Goal: Task Accomplishment & Management: Manage account settings

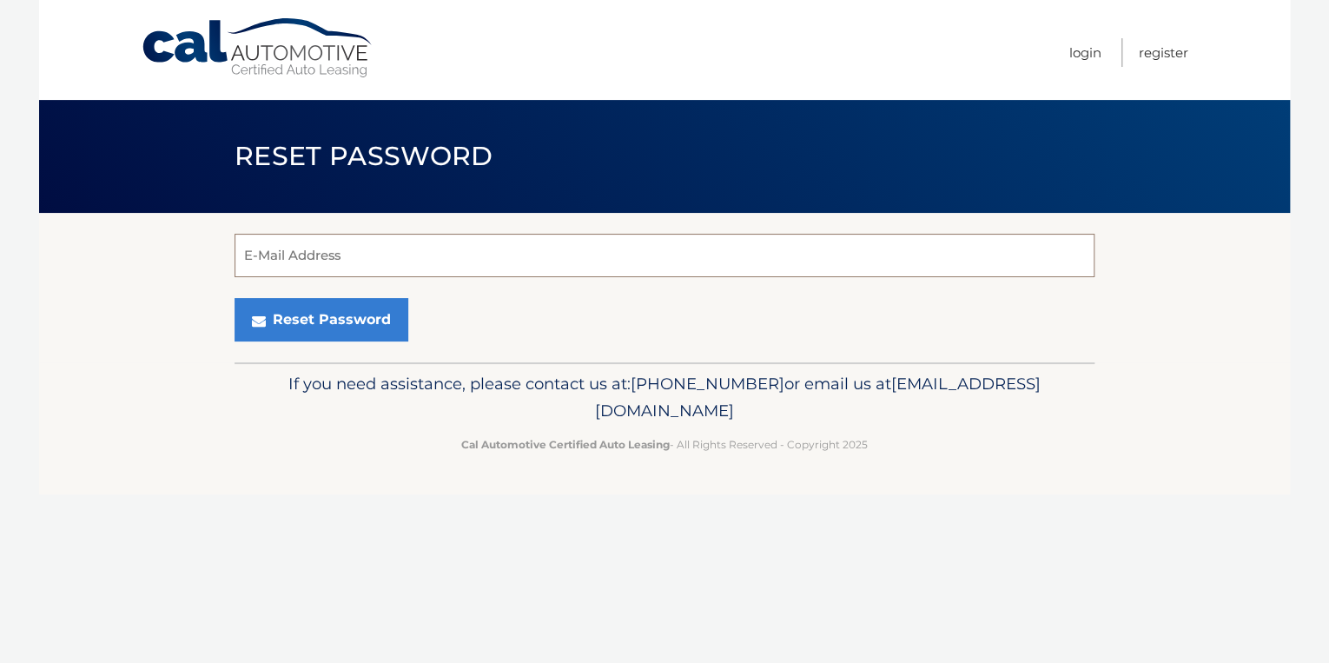
click at [278, 256] on input "E-Mail Address" at bounding box center [665, 255] width 860 height 43
type input "[PERSON_NAME][EMAIL_ADDRESS][DOMAIN_NAME]"
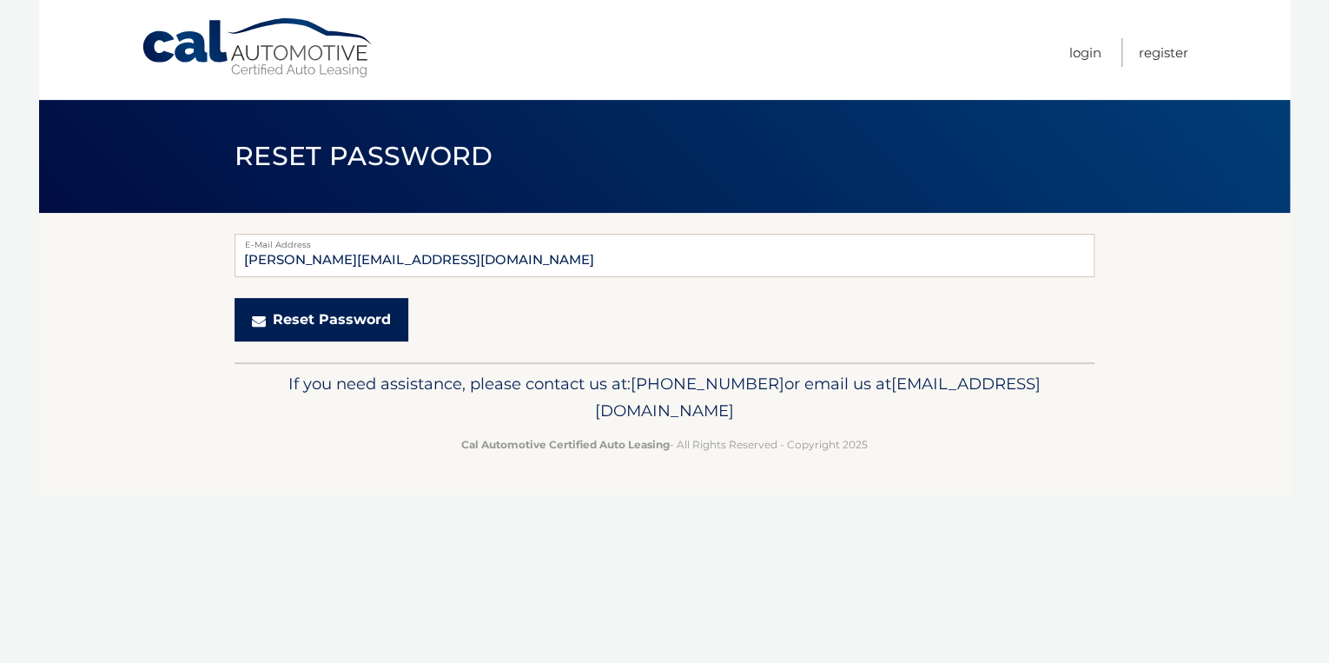
click at [291, 322] on button "Reset Password" at bounding box center [322, 319] width 174 height 43
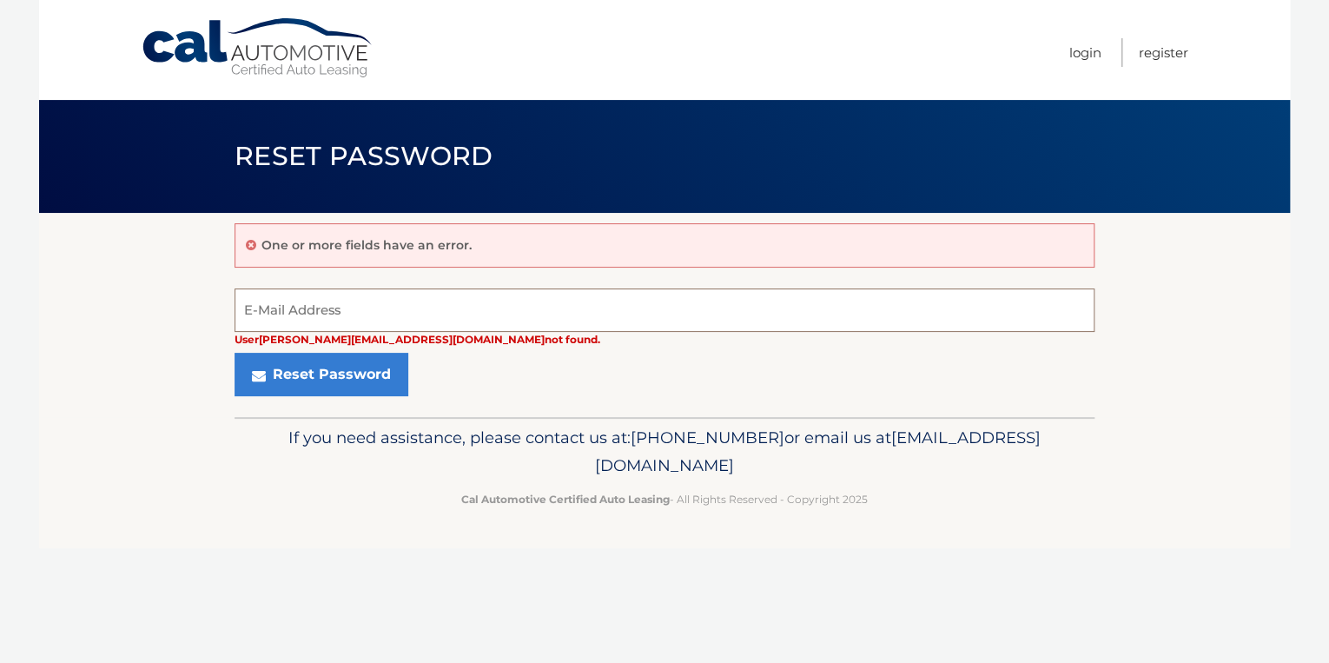
click at [314, 311] on input "E-Mail Address" at bounding box center [665, 309] width 860 height 43
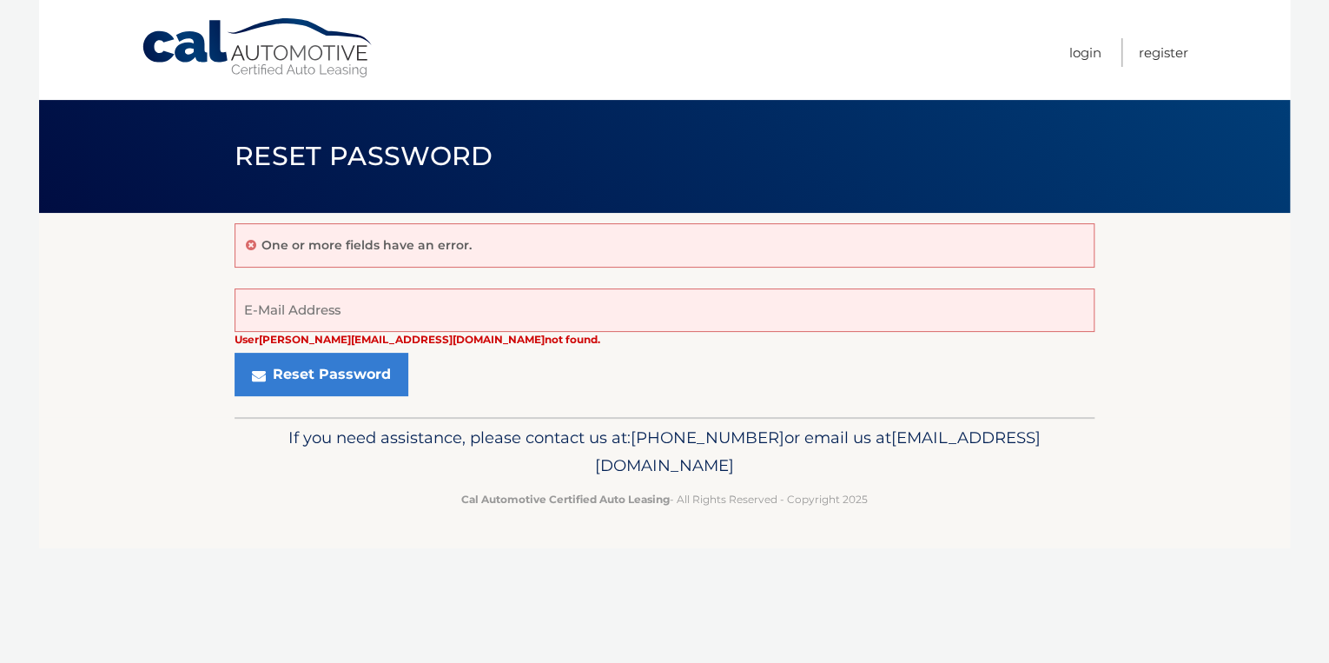
click at [195, 335] on section "One or more fields have an error. User guillermo_franco@outlook.com not found. …" at bounding box center [664, 315] width 1251 height 204
click at [251, 242] on icon at bounding box center [251, 245] width 10 height 12
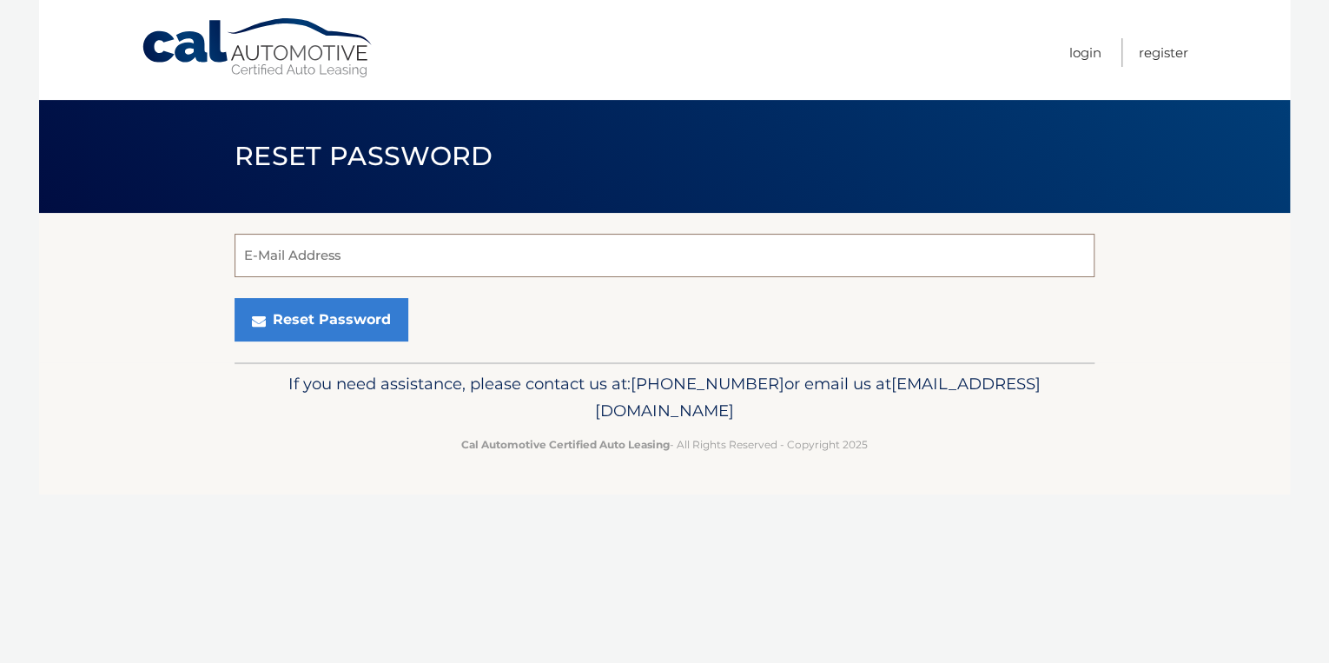
click at [308, 257] on input "E-Mail Address" at bounding box center [665, 255] width 860 height 43
type input "[EMAIL_ADDRESS][DOMAIN_NAME]"
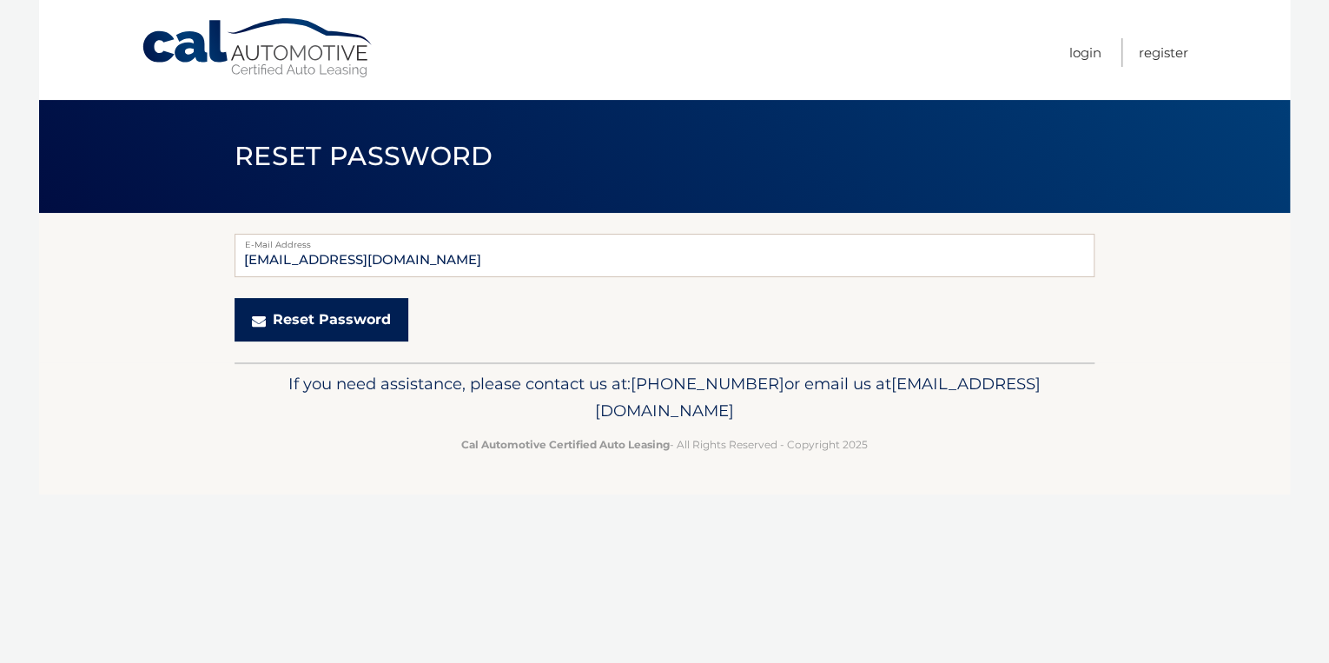
click at [332, 323] on button "Reset Password" at bounding box center [322, 319] width 174 height 43
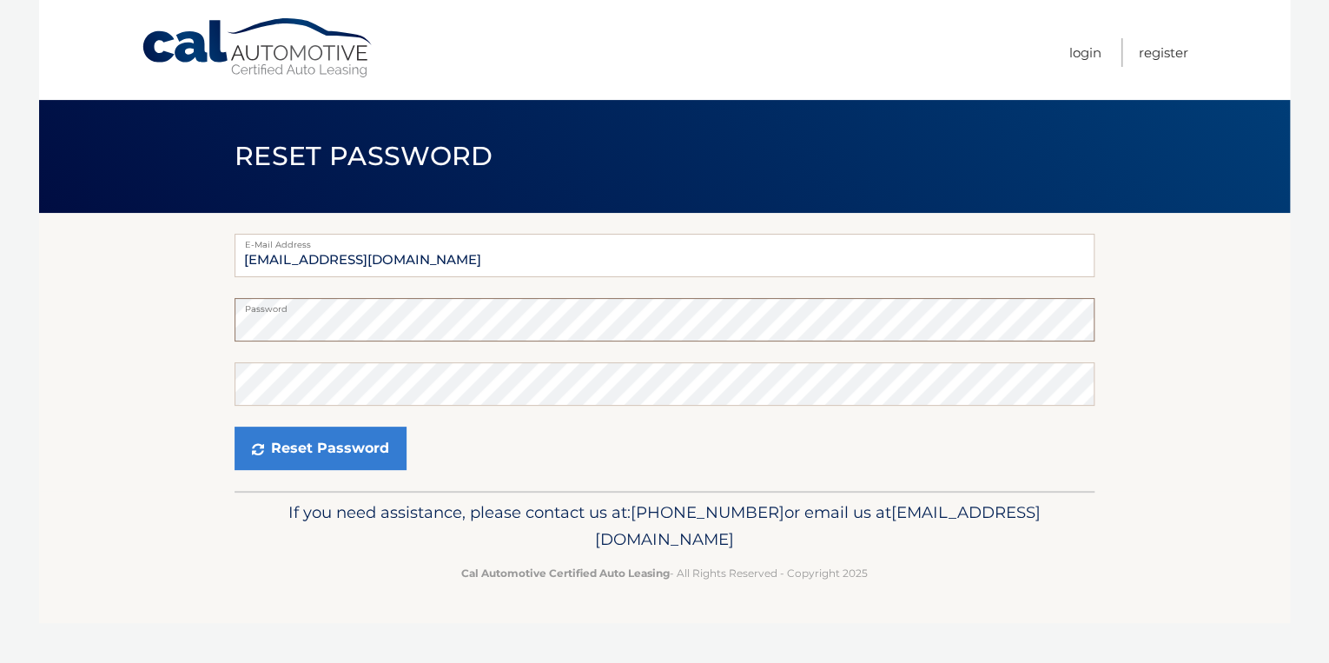
click at [233, 328] on section "E-Mail Address [EMAIL_ADDRESS][DOMAIN_NAME] Password Confirm Password Reset Pas…" at bounding box center [664, 352] width 1251 height 278
click at [306, 445] on button "Reset Password" at bounding box center [321, 448] width 172 height 43
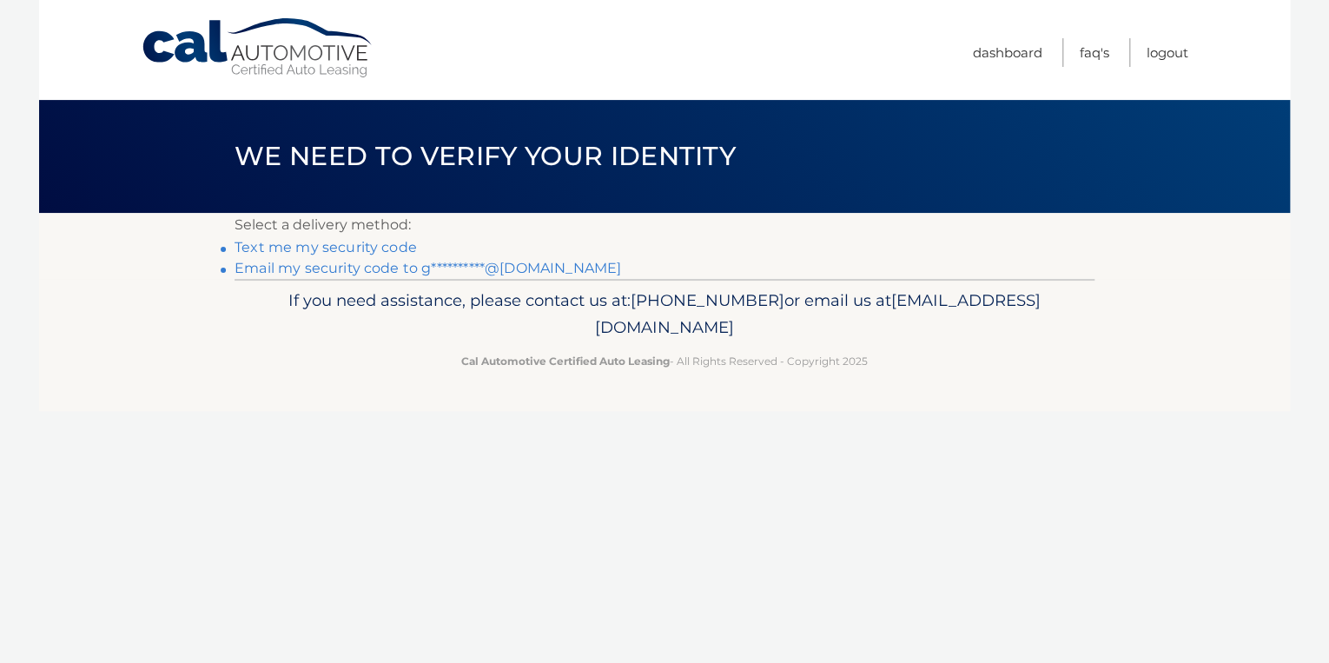
click at [376, 252] on link "Text me my security code" at bounding box center [326, 247] width 182 height 17
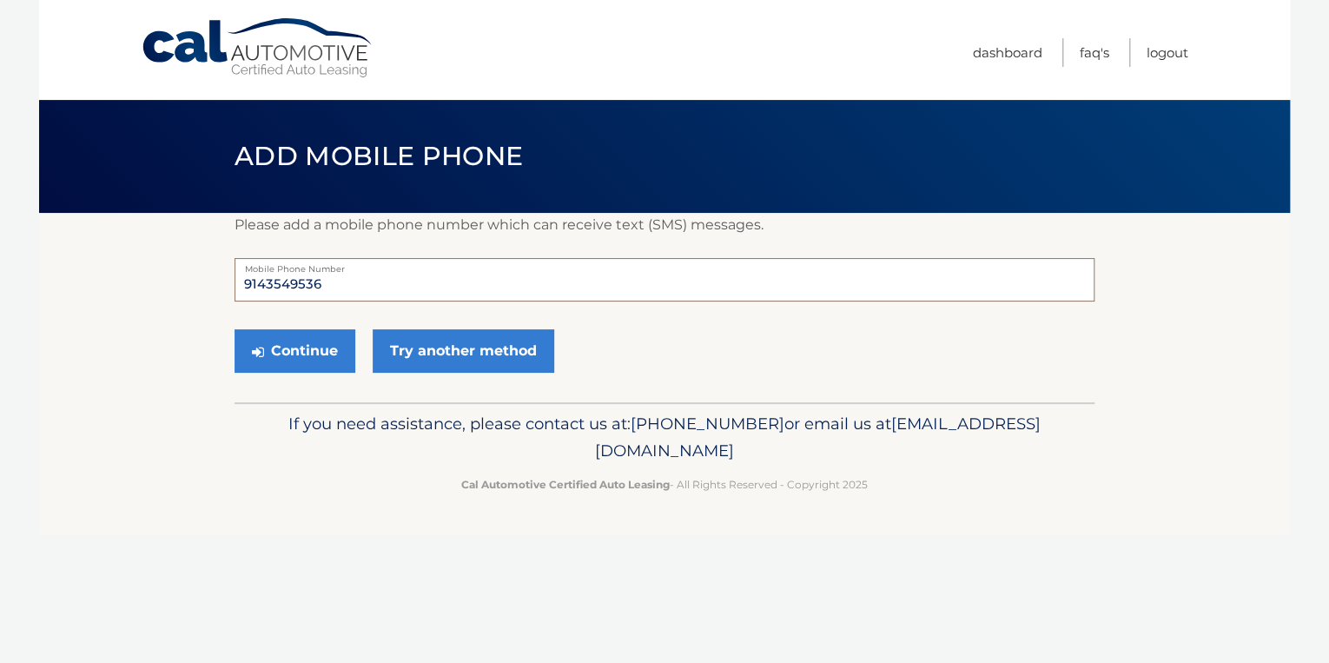
drag, startPoint x: 334, startPoint y: 285, endPoint x: 193, endPoint y: 276, distance: 141.0
click at [193, 276] on section "Please add a mobile phone number which can receive text (SMS) messages. 9143549…" at bounding box center [664, 307] width 1251 height 189
type input "9172085778"
click at [322, 351] on button "Continue" at bounding box center [295, 350] width 121 height 43
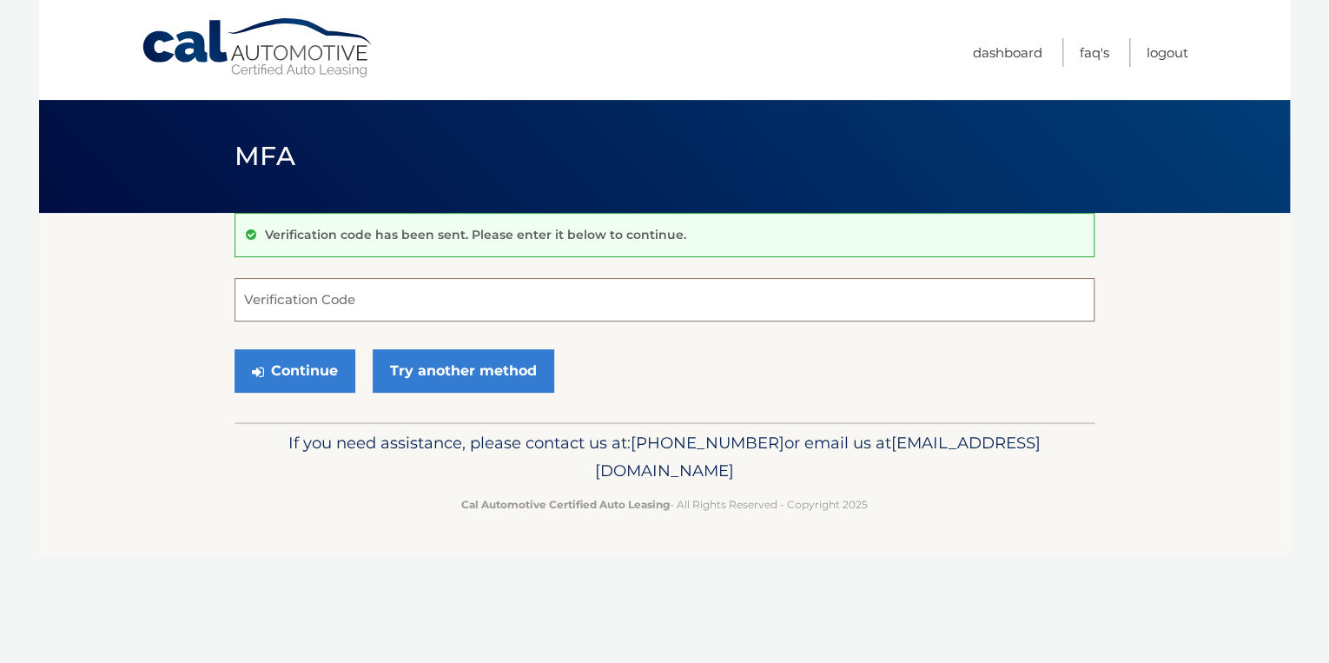
click at [340, 302] on input "Verification Code" at bounding box center [665, 299] width 860 height 43
type input "499485"
click at [299, 368] on button "Continue" at bounding box center [295, 370] width 121 height 43
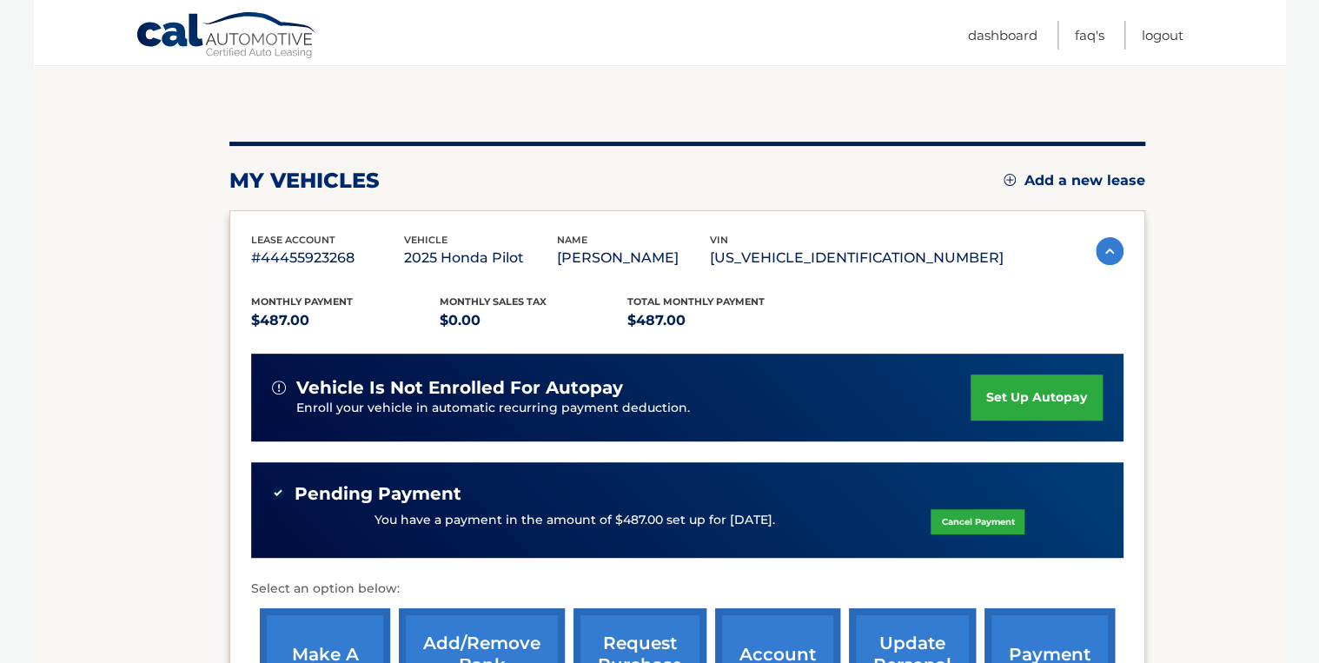
scroll to position [209, 0]
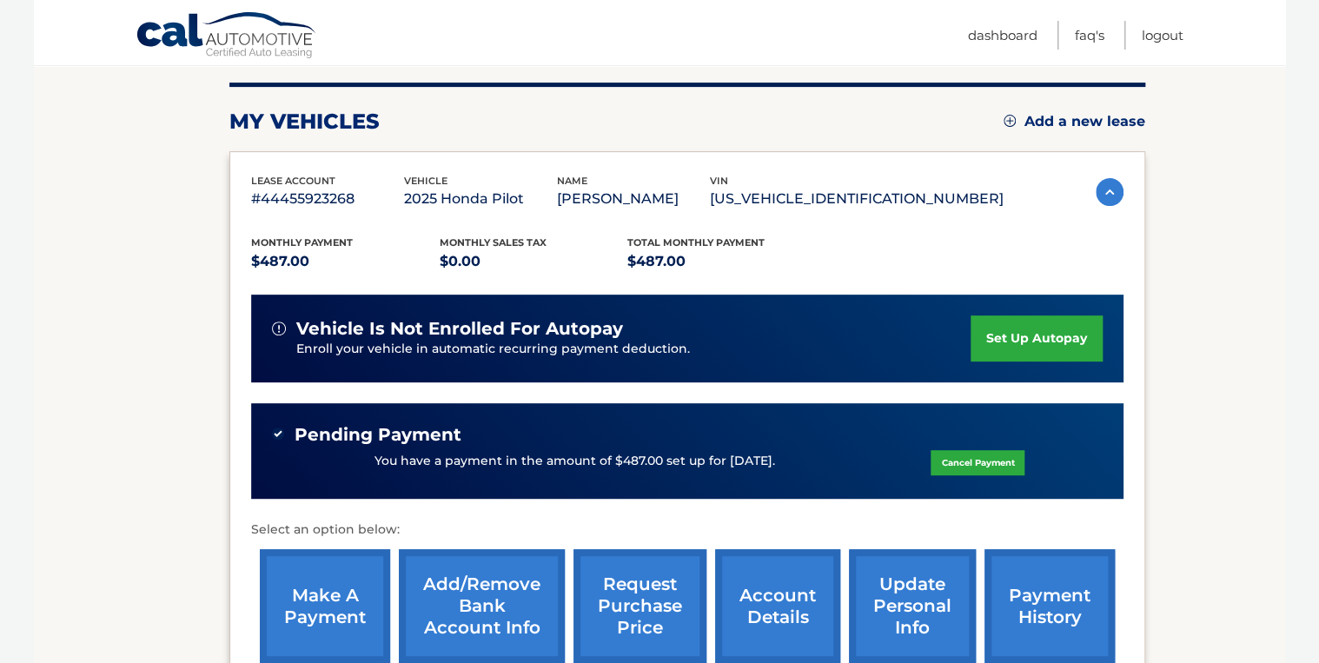
click at [1012, 343] on link "set up autopay" at bounding box center [1037, 338] width 132 height 46
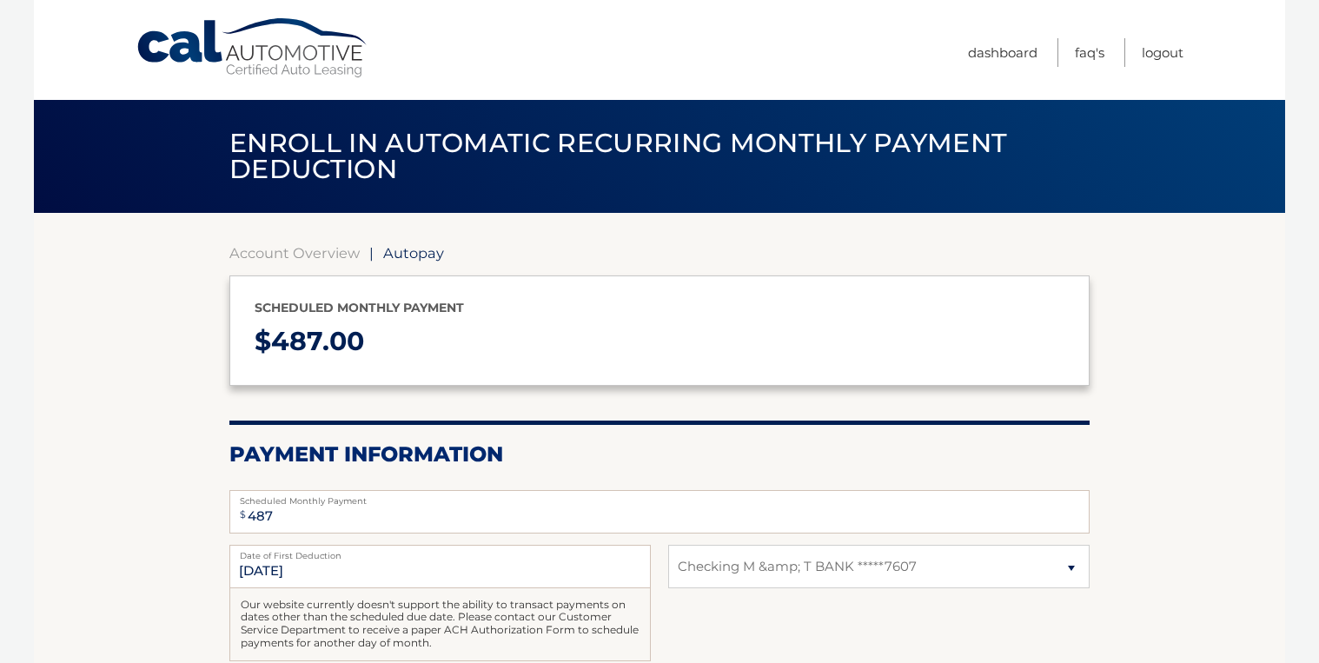
select select "OTA5ZWQ1ZjEtMWU4Yi00NWJlLTgxMDktZGI1OTIwNzUxZmRl"
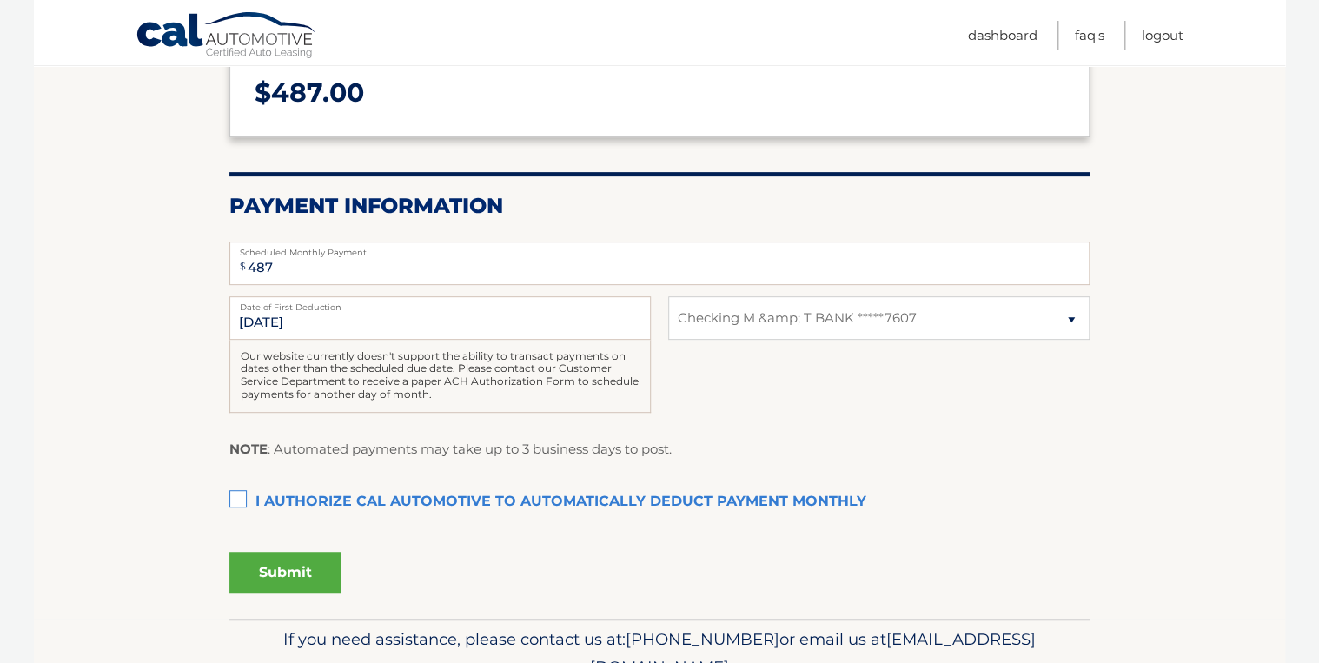
scroll to position [278, 0]
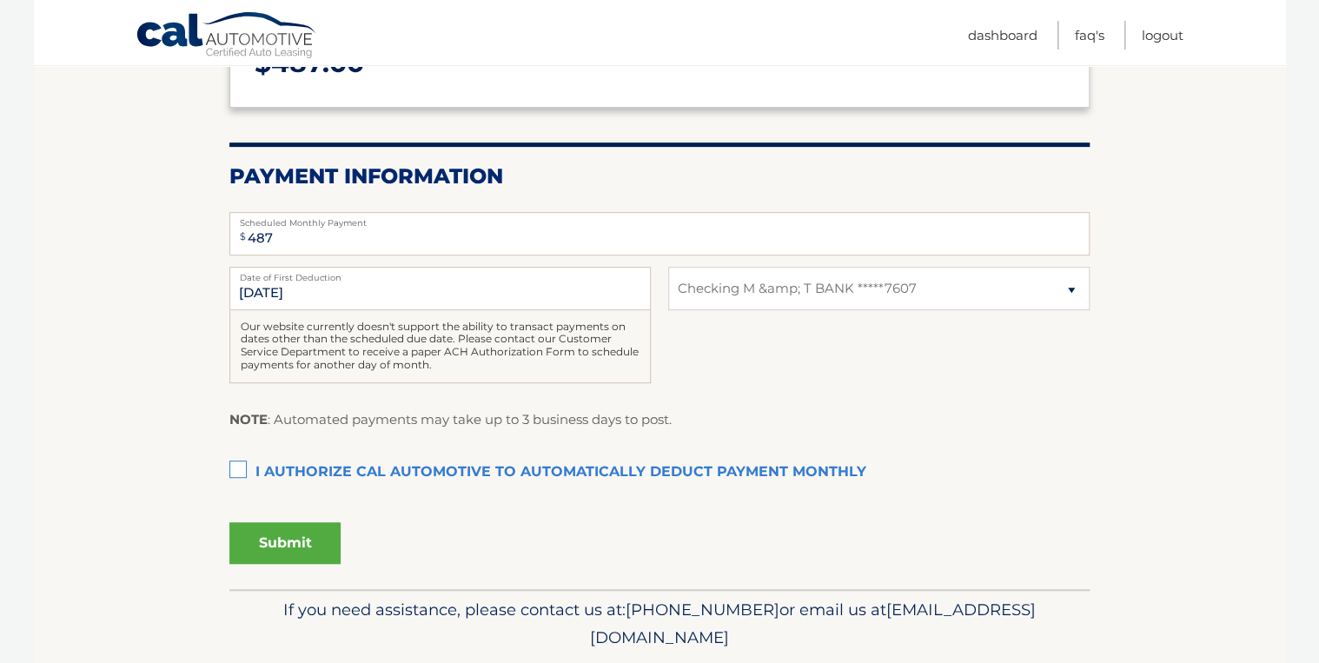
click at [238, 474] on label "I authorize cal automotive to automatically deduct payment monthly This checkbo…" at bounding box center [659, 472] width 860 height 35
click at [0, 0] on input "I authorize cal automotive to automatically deduct payment monthly This checkbo…" at bounding box center [0, 0] width 0 height 0
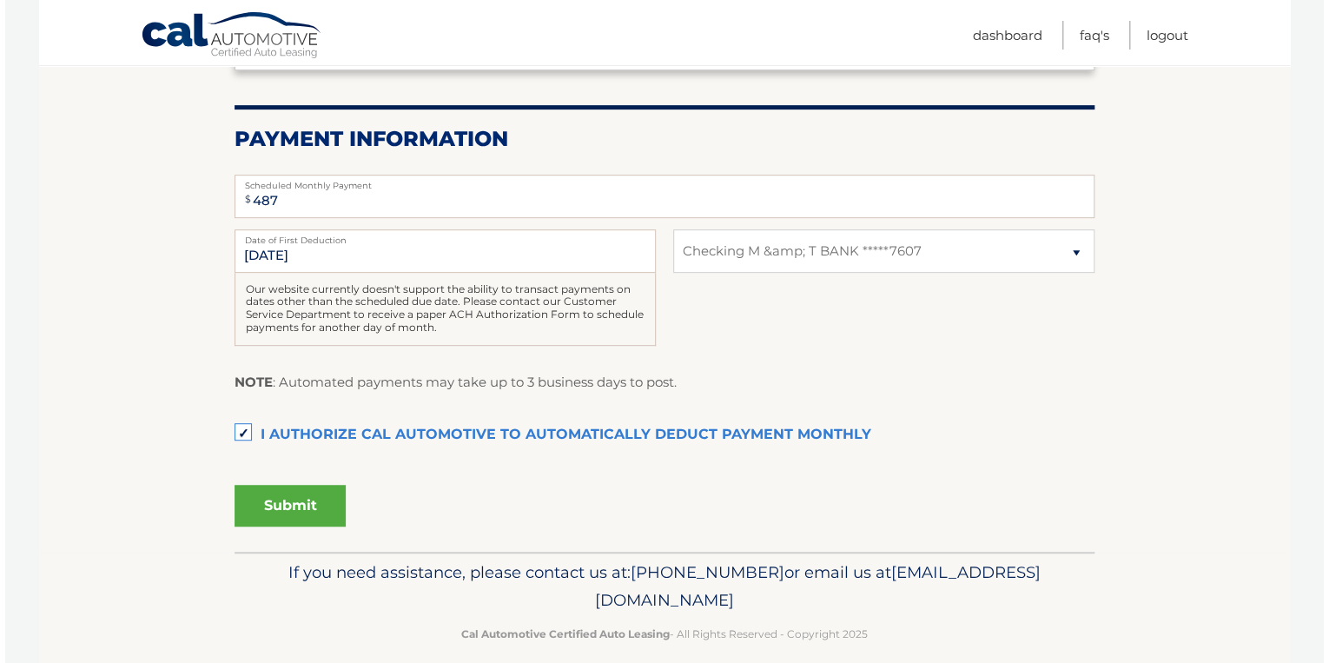
scroll to position [334, 0]
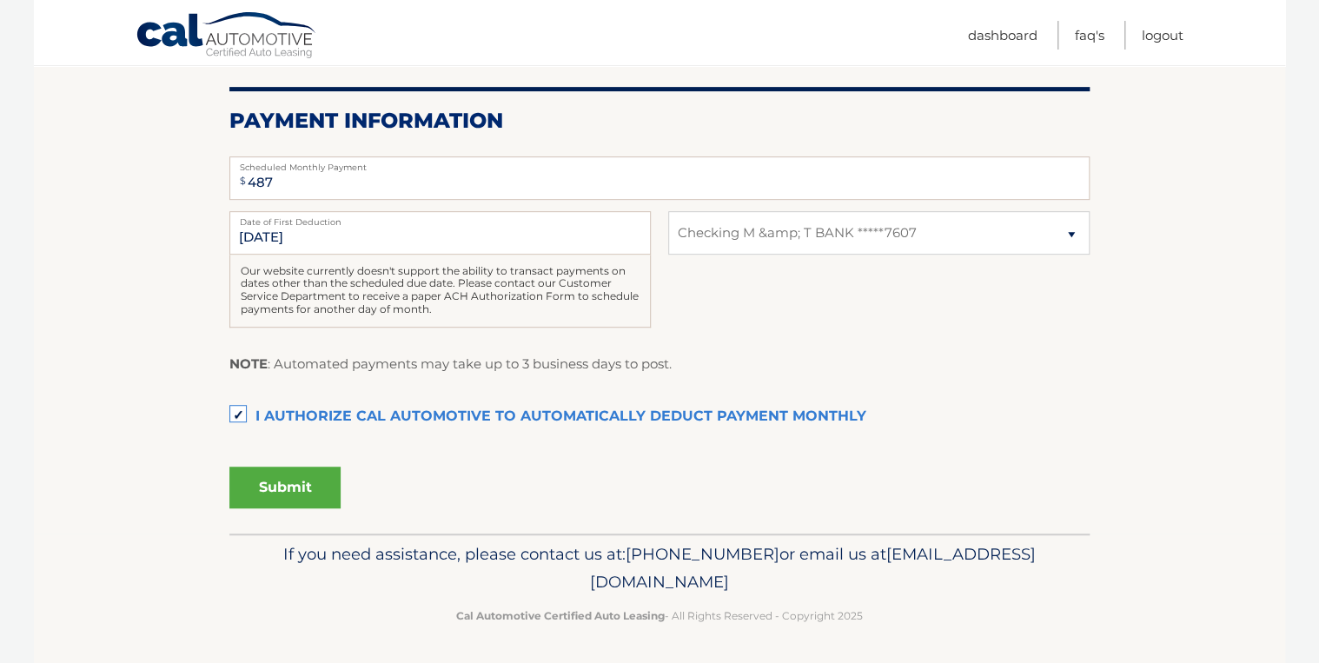
drag, startPoint x: 289, startPoint y: 490, endPoint x: 306, endPoint y: 490, distance: 16.5
click at [290, 490] on button "Submit" at bounding box center [284, 488] width 111 height 42
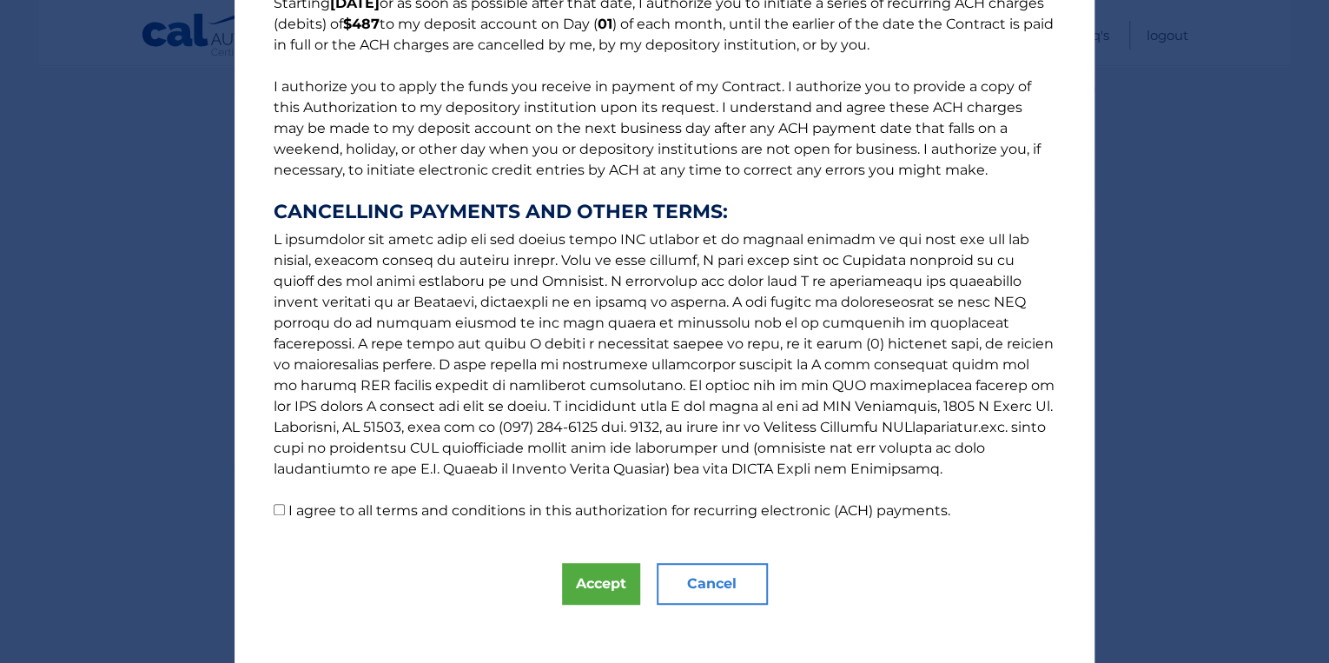
scroll to position [178, 0]
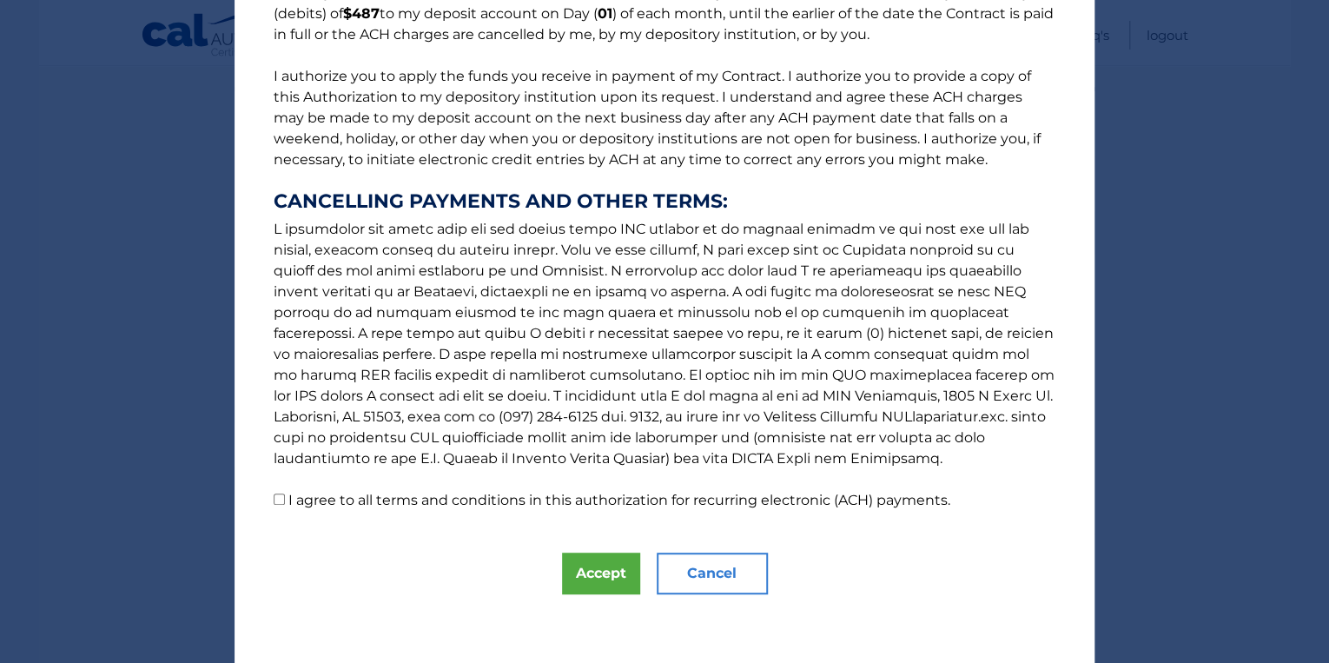
drag, startPoint x: 268, startPoint y: 495, endPoint x: 286, endPoint y: 507, distance: 21.5
click at [268, 496] on p "The words "I" "me" and "my" mean any identified Customer who signs this Authori…" at bounding box center [664, 183] width 817 height 653
click at [274, 500] on input "I agree to all terms and conditions in this authorization for recurring electro…" at bounding box center [279, 499] width 11 height 11
checkbox input "true"
click at [575, 563] on button "Accept" at bounding box center [601, 574] width 78 height 42
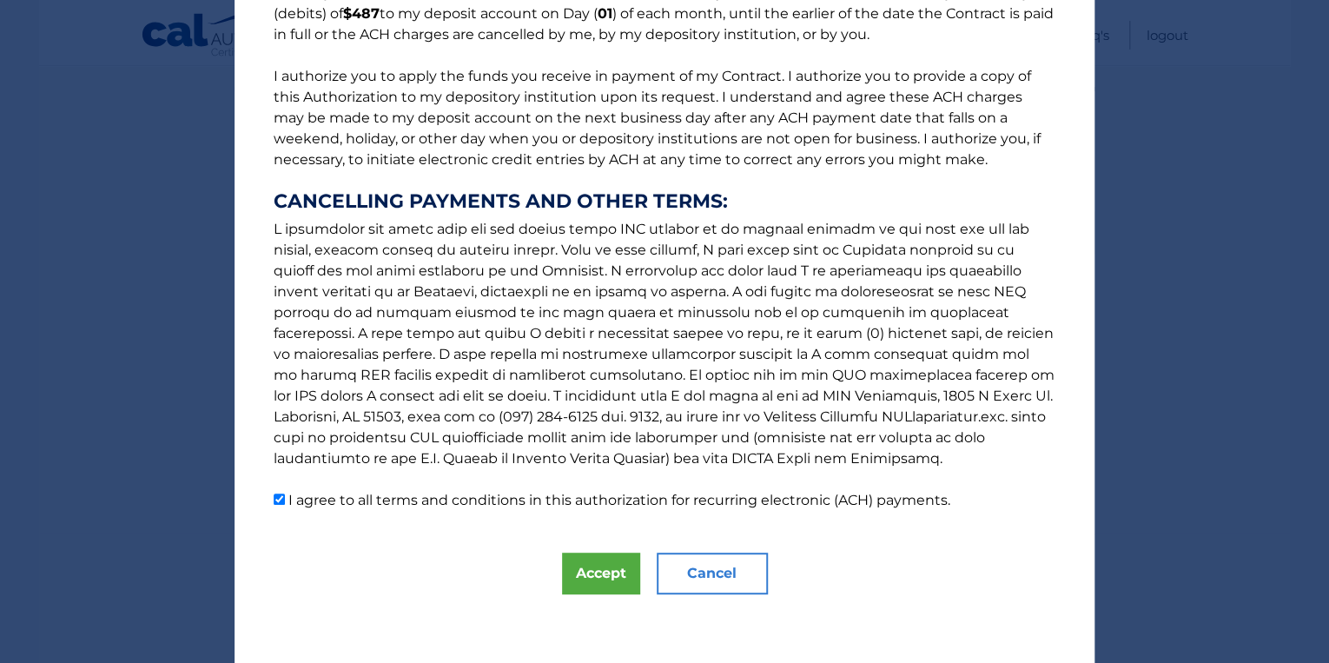
scroll to position [285, 0]
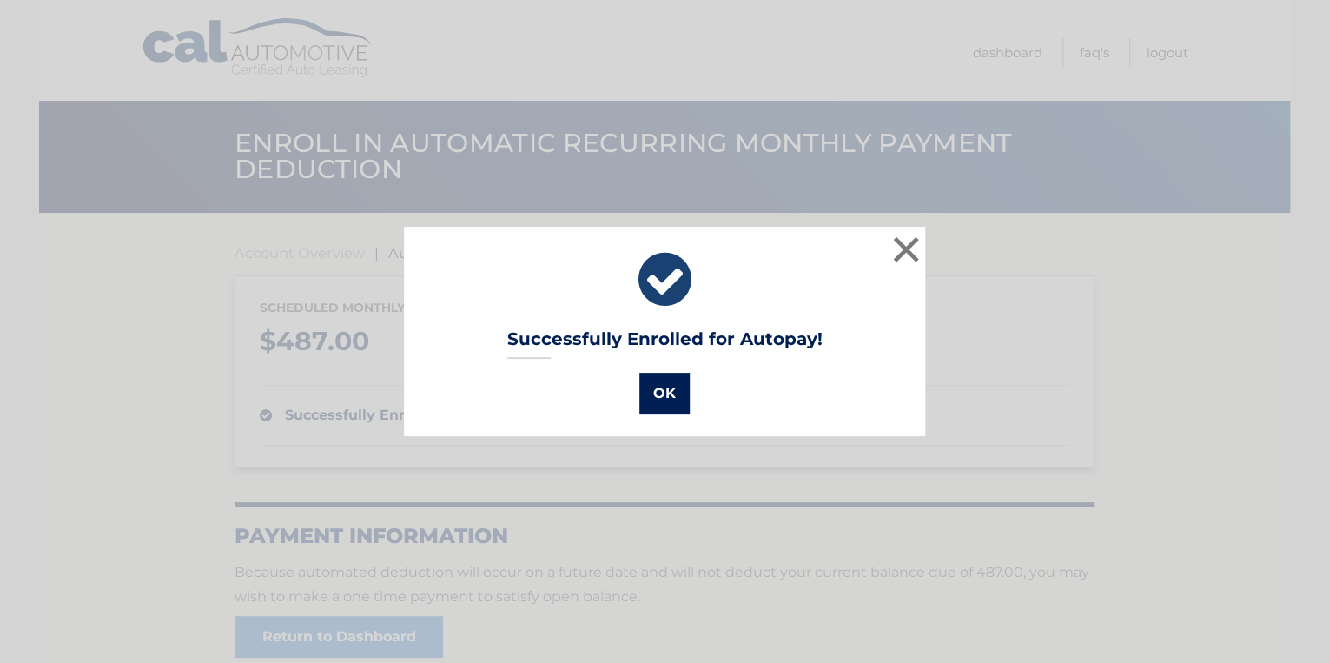
click at [658, 388] on button "OK" at bounding box center [665, 394] width 50 height 42
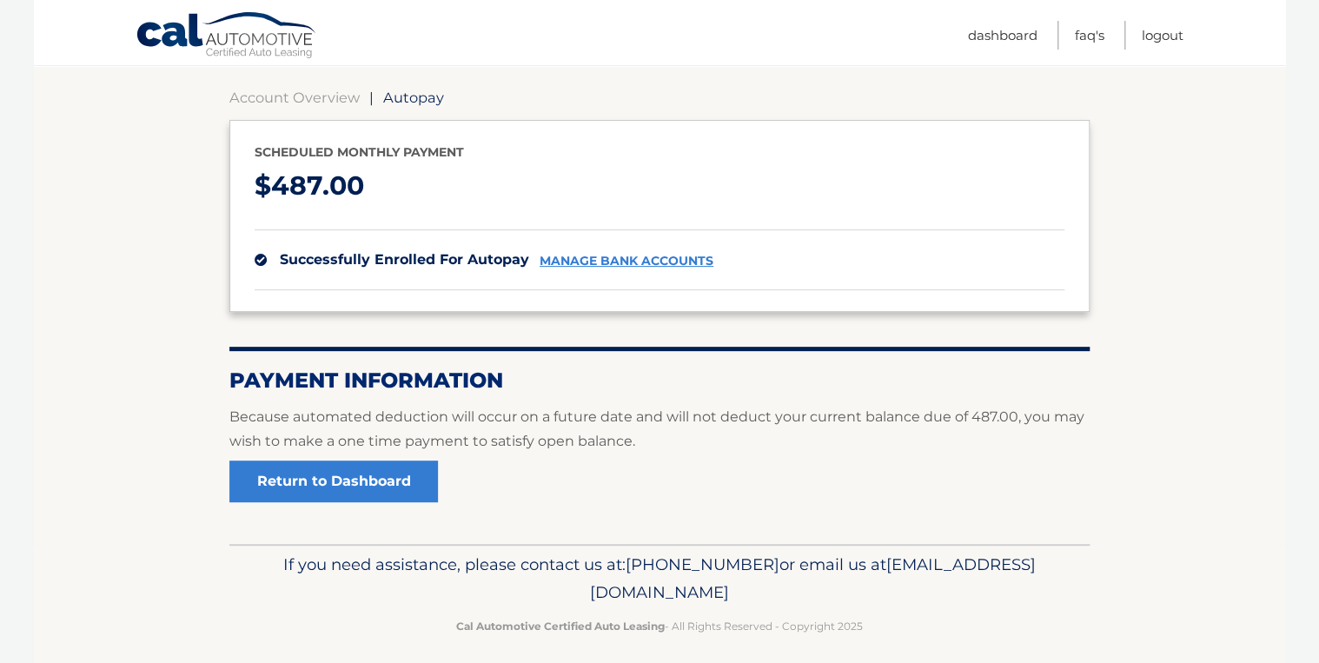
scroll to position [167, 0]
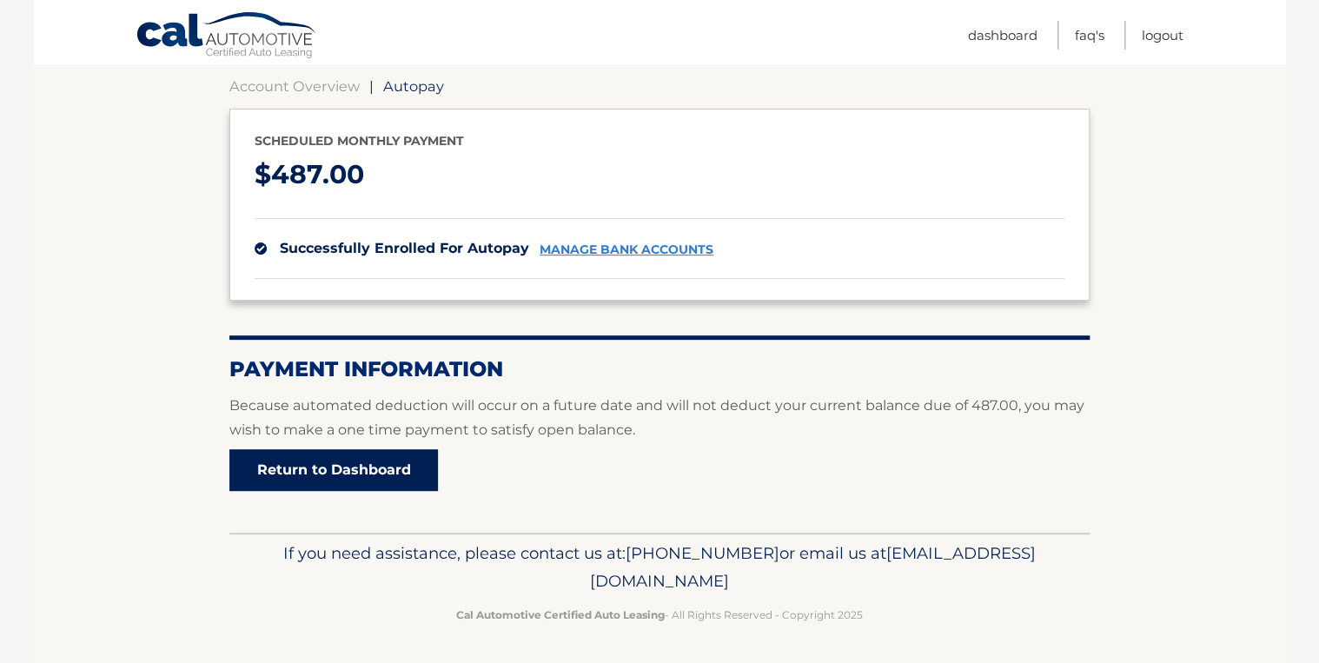
click at [338, 462] on link "Return to Dashboard" at bounding box center [333, 470] width 209 height 42
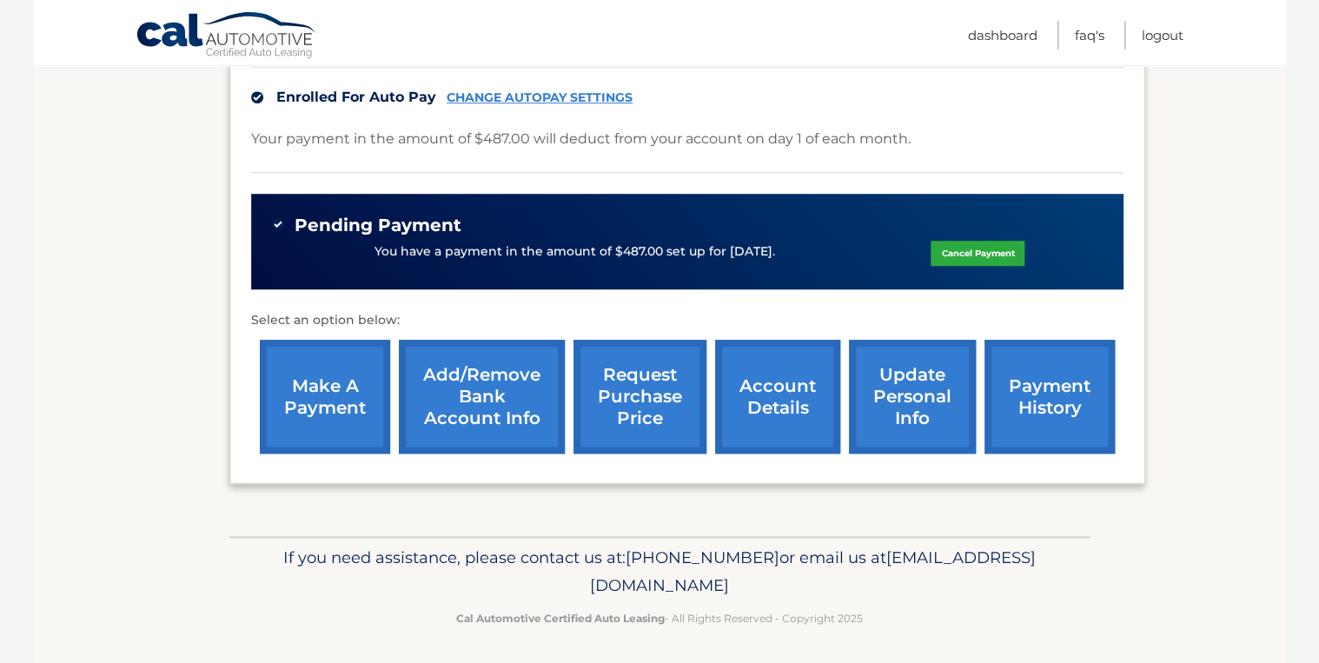
scroll to position [438, 0]
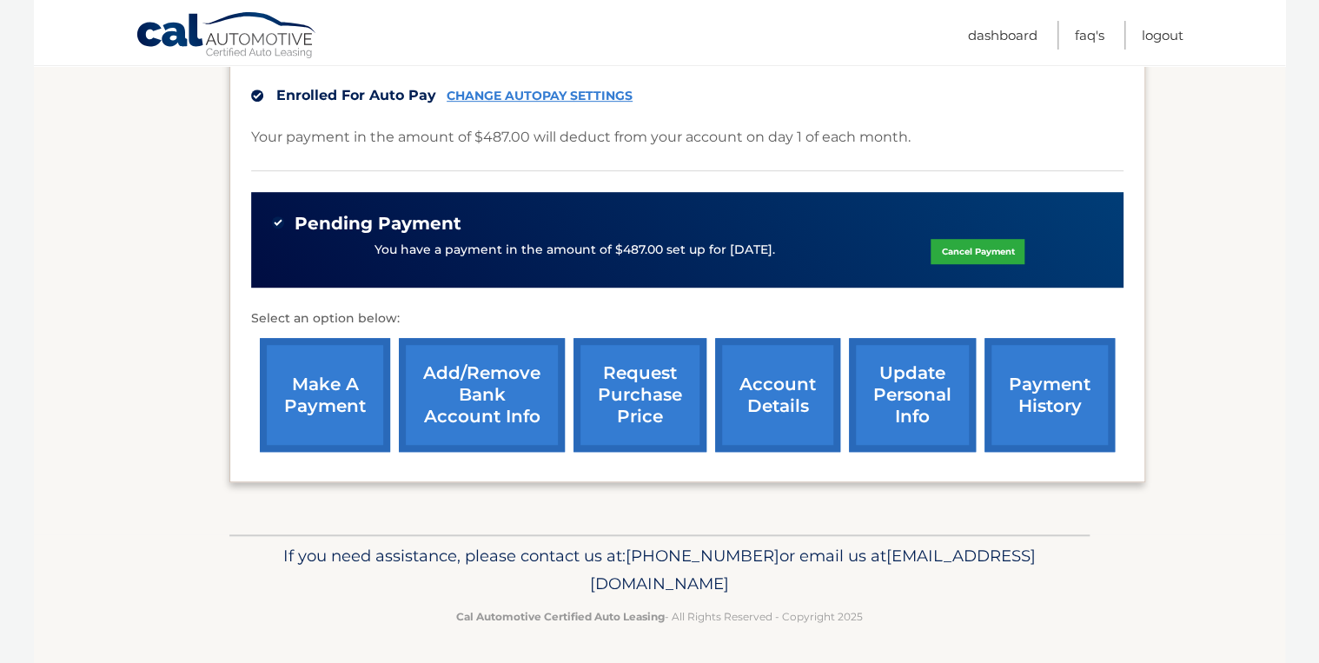
click at [643, 393] on link "request purchase price" at bounding box center [640, 395] width 133 height 114
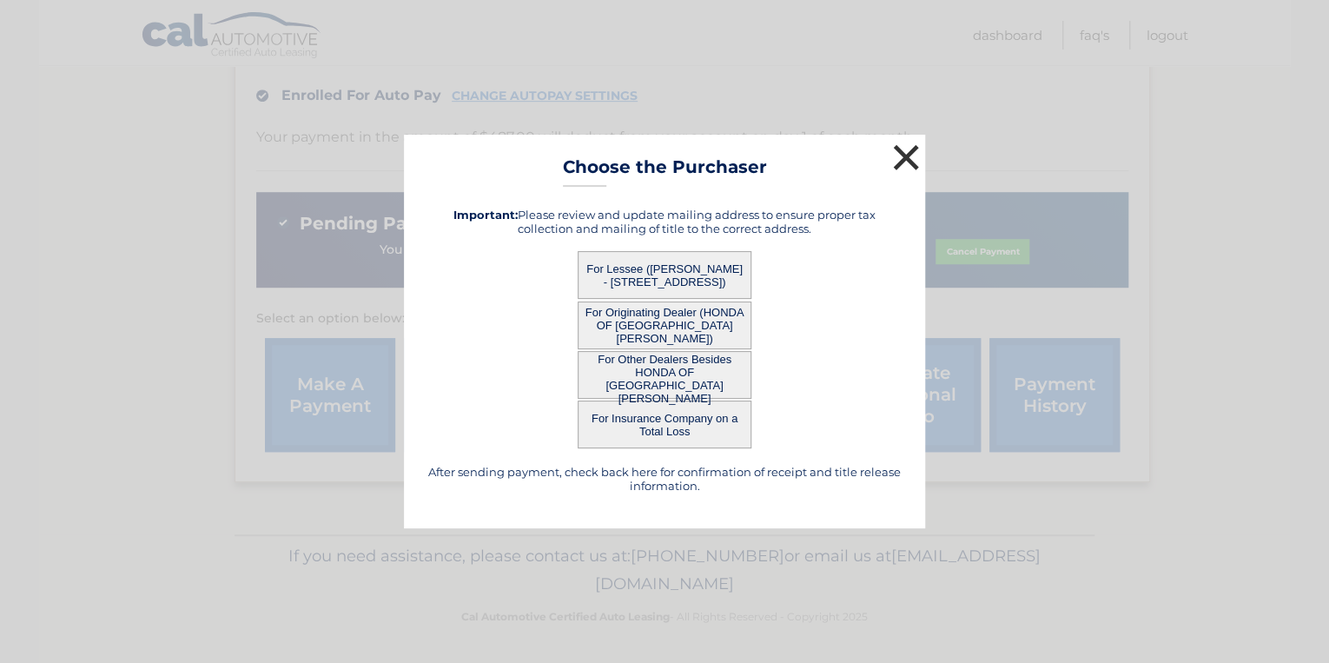
click at [906, 149] on button "×" at bounding box center [906, 157] width 35 height 35
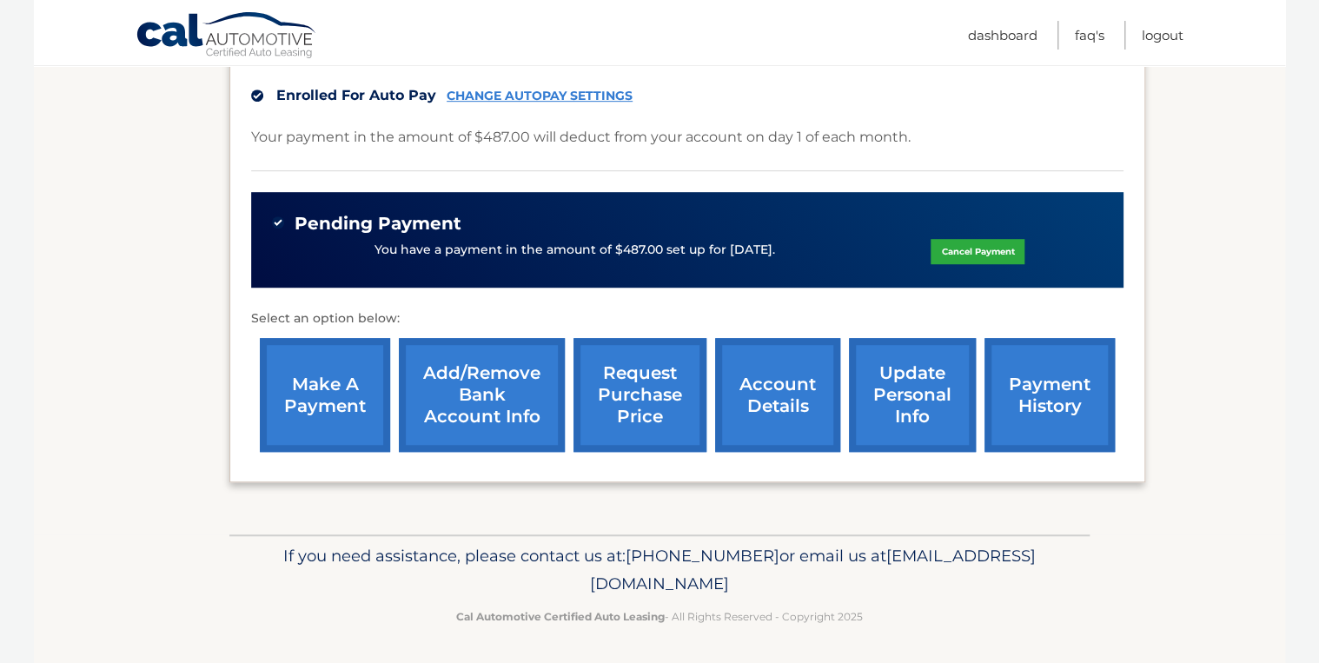
click at [782, 409] on link "account details" at bounding box center [777, 395] width 125 height 114
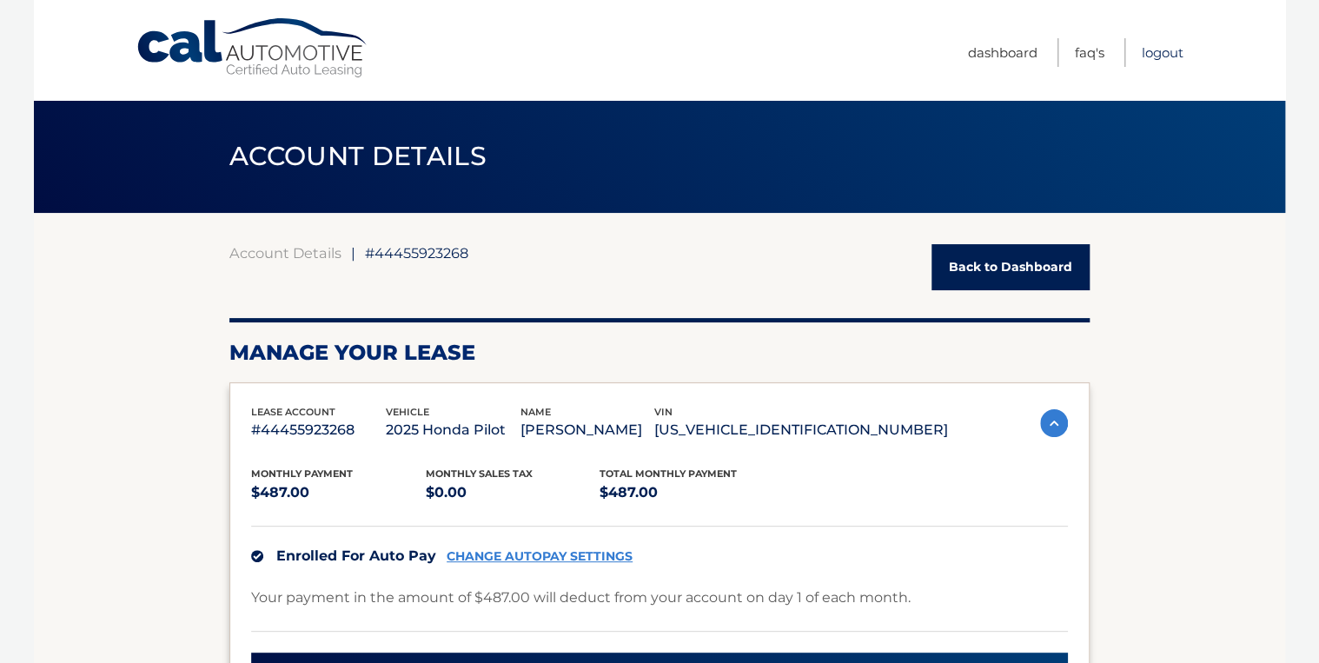
click at [1158, 49] on link "Logout" at bounding box center [1163, 52] width 42 height 29
